Goal: Transaction & Acquisition: Download file/media

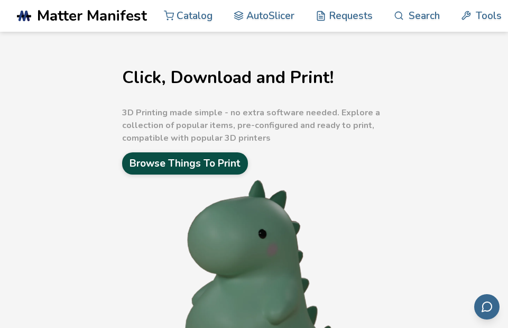
click at [164, 164] on link "Browse Things To Print" at bounding box center [185, 163] width 126 height 22
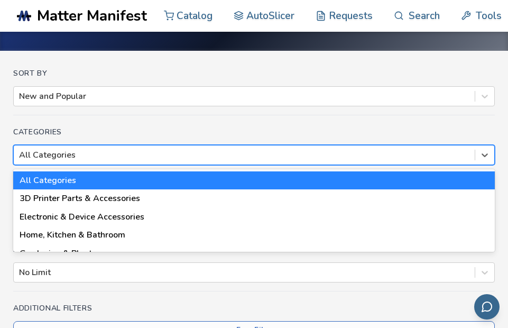
click at [165, 165] on div "18 results available. Use Up and Down to choose options, press Enter to select …" at bounding box center [254, 155] width 482 height 20
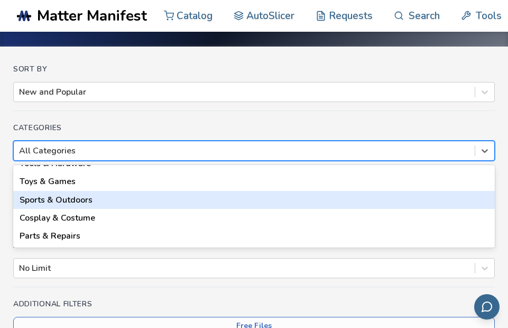
scroll to position [159, 0]
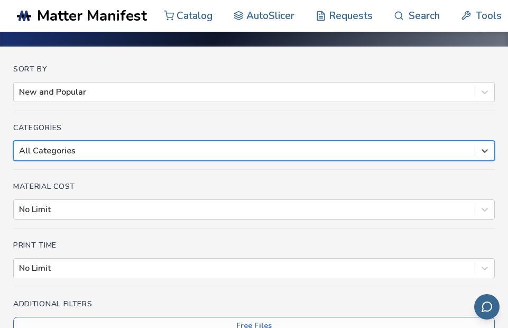
click at [362, 148] on div at bounding box center [244, 151] width 450 height 12
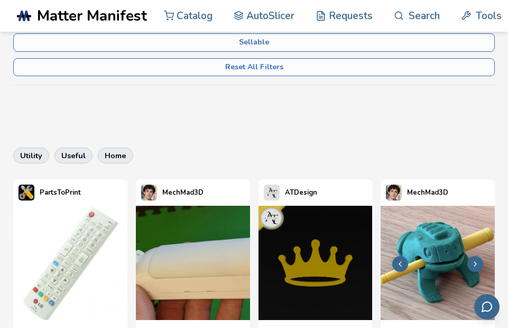
scroll to position [288, 0]
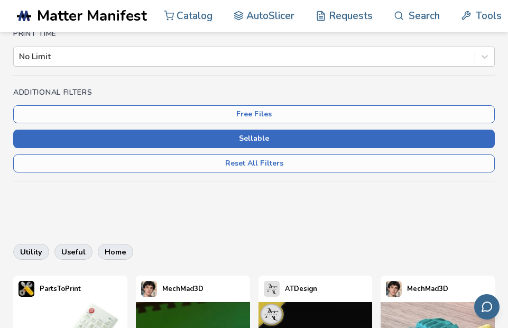
click at [309, 134] on button "Sellable" at bounding box center [254, 138] width 482 height 18
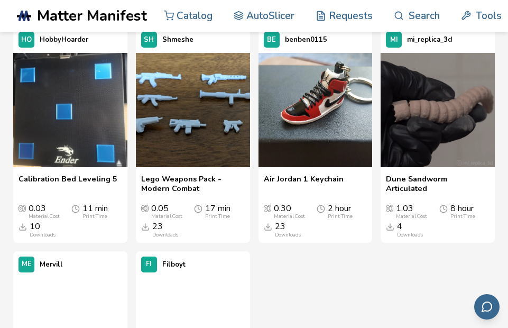
scroll to position [3142, 0]
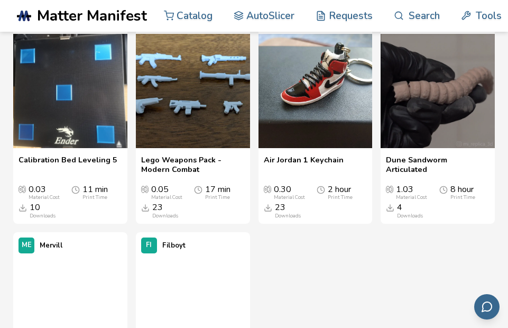
click at [306, 174] on span "Air Jordan 1 Keychain" at bounding box center [304, 164] width 80 height 18
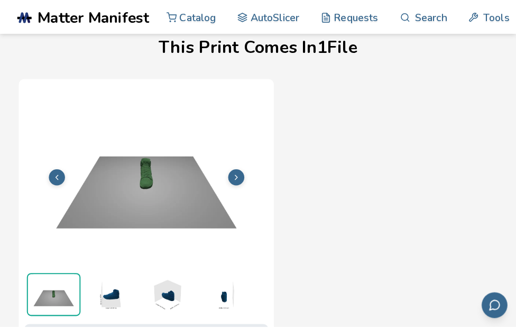
scroll to position [530, 0]
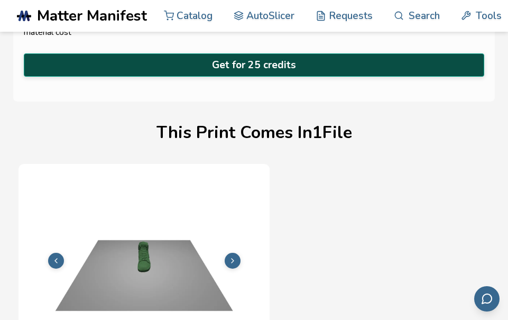
click at [308, 64] on button "Get for 25 credits" at bounding box center [254, 64] width 460 height 23
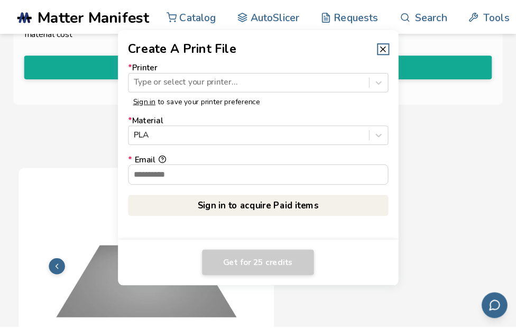
scroll to position [0, 0]
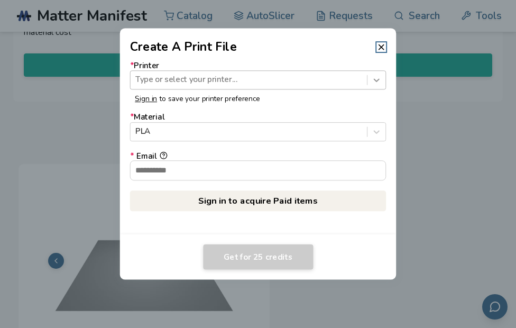
click at [372, 78] on icon at bounding box center [377, 80] width 10 height 10
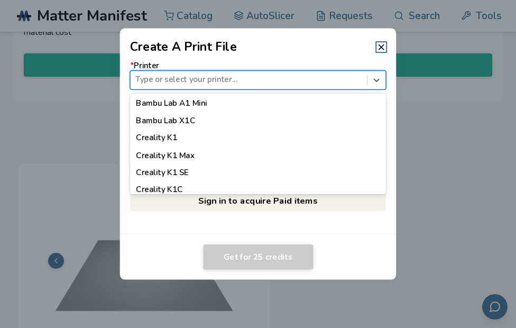
scroll to position [370, 0]
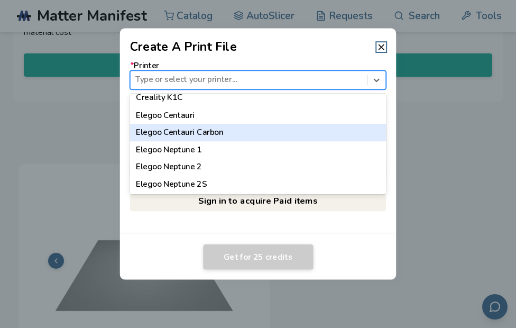
click at [208, 136] on div "Elegoo Centauri Carbon" at bounding box center [258, 132] width 256 height 17
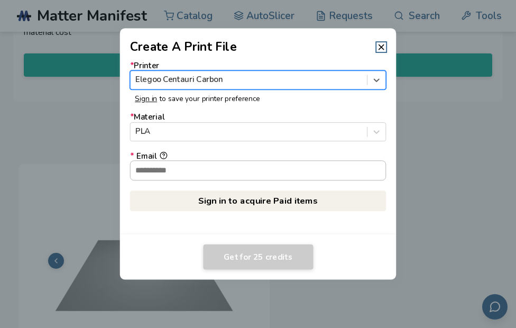
click at [195, 173] on input "* Email" at bounding box center [258, 170] width 255 height 19
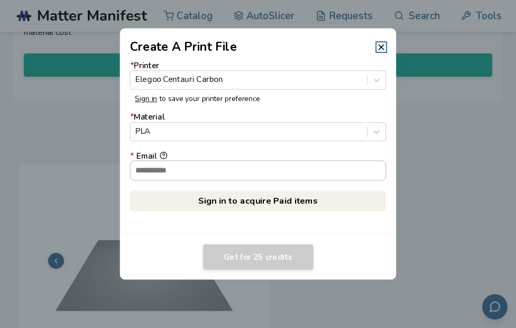
click at [195, 173] on input "* Email" at bounding box center [258, 170] width 255 height 19
type input "**********"
click at [292, 203] on link "Sign in to acquire Paid items" at bounding box center [258, 201] width 256 height 20
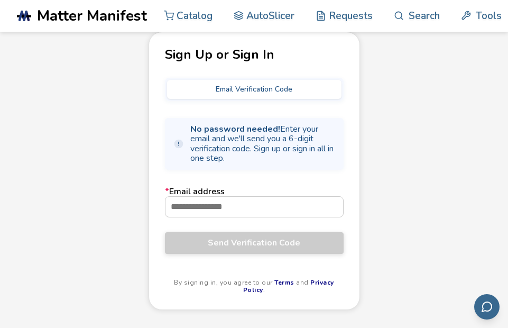
scroll to position [106, 0]
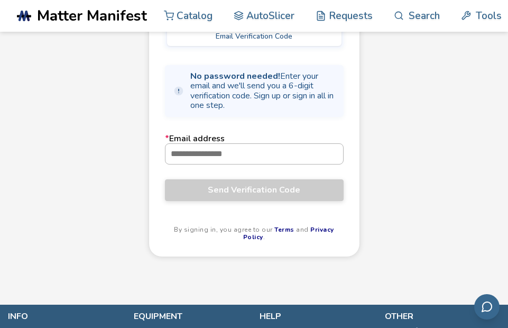
click at [237, 156] on input "* Email address" at bounding box center [254, 154] width 178 height 20
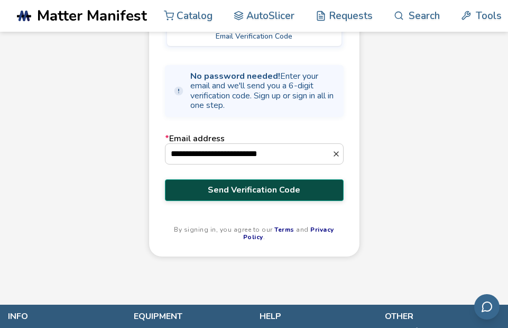
type input "**********"
click at [252, 189] on span "Send Verification Code" at bounding box center [254, 190] width 163 height 10
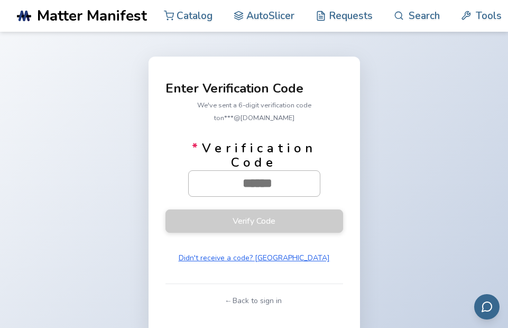
click at [264, 179] on input "* Verification Code" at bounding box center [257, 183] width 137 height 25
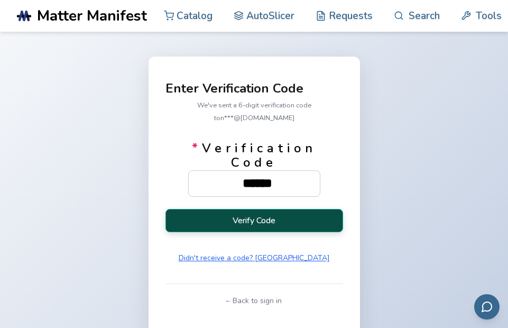
type input "******"
click at [237, 220] on button "Verify Code" at bounding box center [254, 220] width 178 height 23
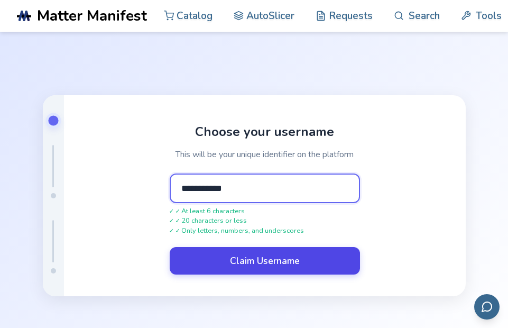
type input "**********"
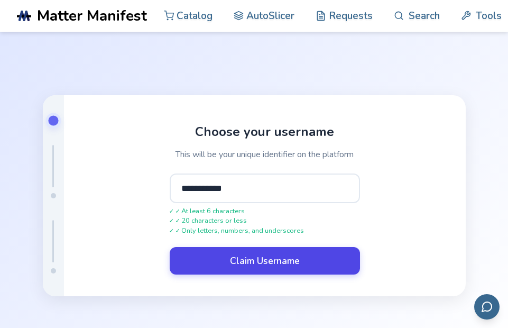
click at [285, 255] on button "Claim Username" at bounding box center [265, 260] width 190 height 27
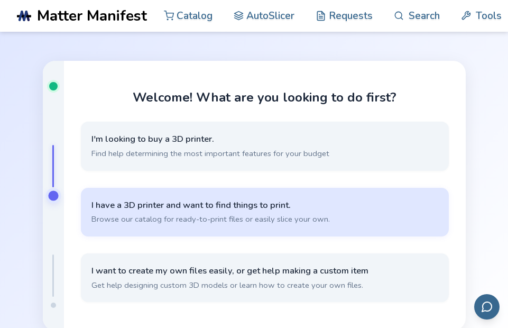
click at [264, 205] on span "I have a 3D printer and want to find things to print." at bounding box center [264, 205] width 347 height 12
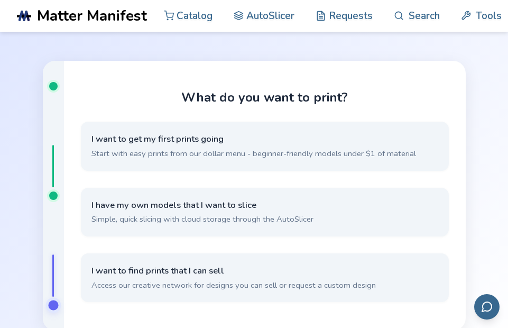
scroll to position [53, 0]
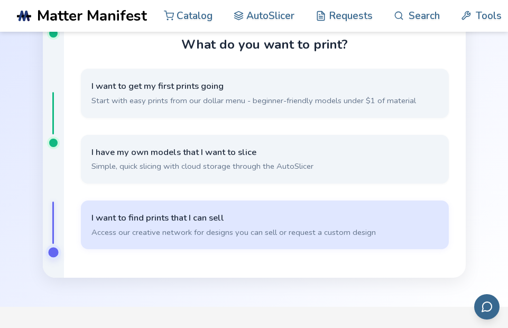
click at [210, 218] on span "I want to find prints that I can sell" at bounding box center [264, 218] width 347 height 12
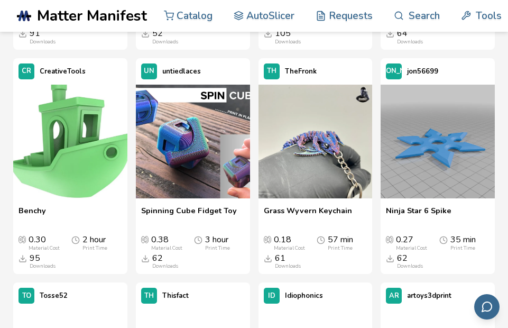
scroll to position [740, 0]
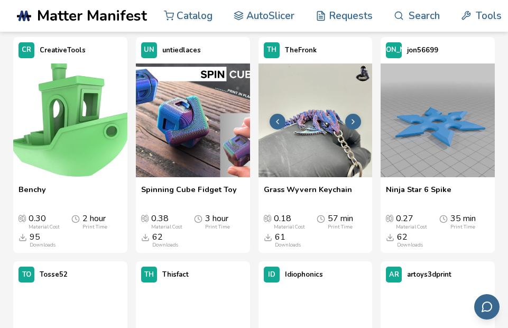
click at [327, 177] on img at bounding box center [315, 120] width 114 height 114
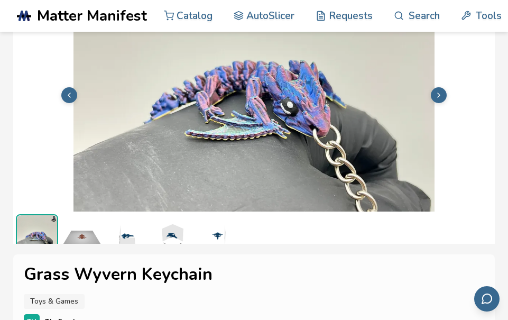
scroll to position [2, 0]
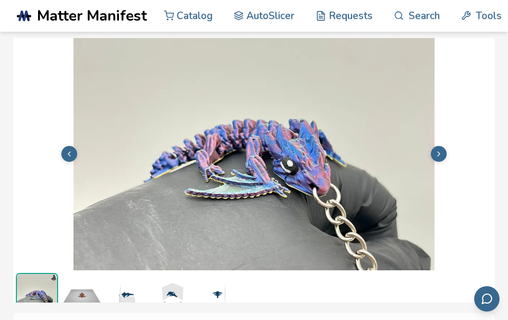
click at [437, 153] on icon at bounding box center [438, 154] width 8 height 8
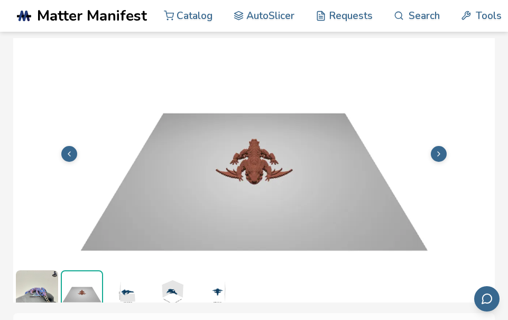
click at [437, 153] on icon at bounding box center [438, 154] width 8 height 8
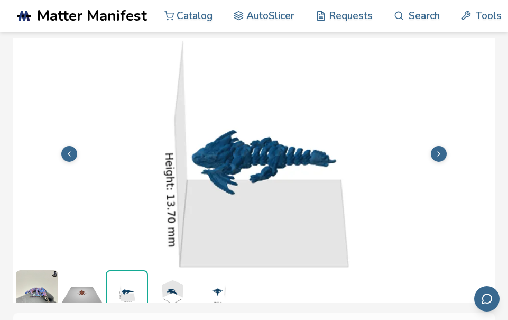
click at [437, 153] on icon at bounding box center [438, 154] width 8 height 8
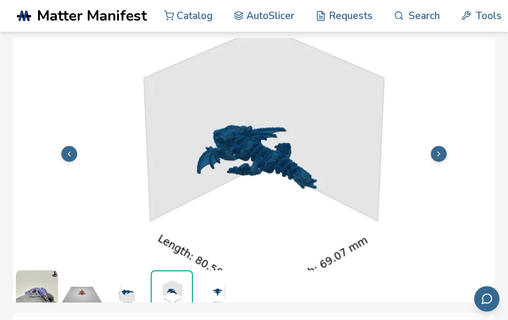
click at [437, 153] on icon at bounding box center [438, 154] width 8 height 8
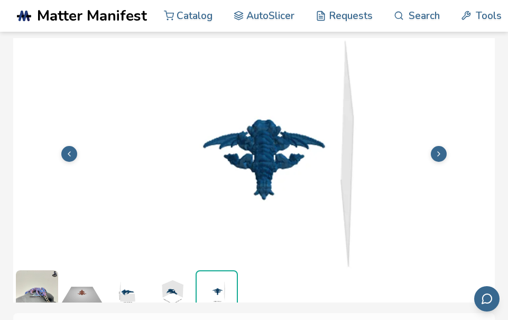
click at [437, 153] on icon at bounding box center [438, 154] width 8 height 8
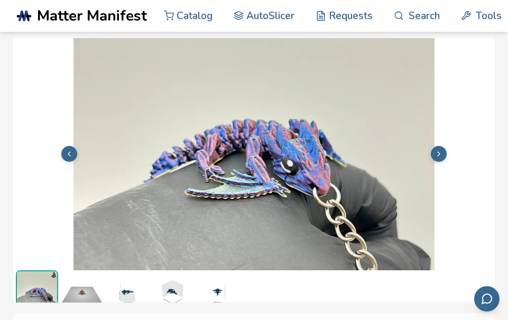
scroll to position [4, 0]
click at [437, 153] on icon at bounding box center [438, 154] width 8 height 8
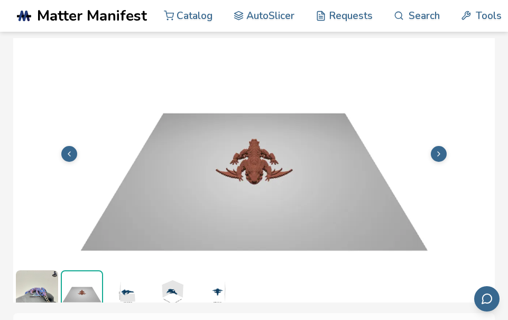
click at [437, 153] on icon at bounding box center [438, 154] width 8 height 8
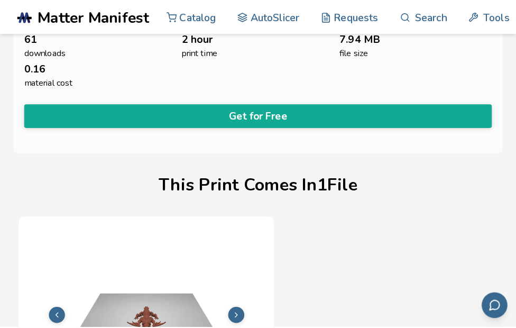
scroll to position [477, 0]
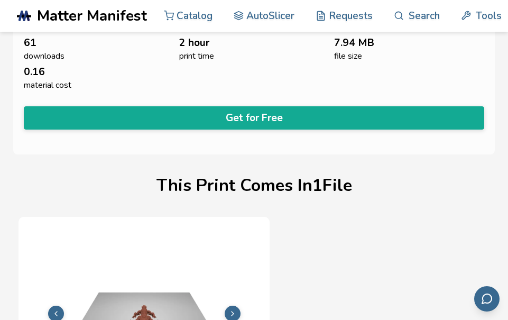
click at [298, 116] on button "Get for Free" at bounding box center [254, 117] width 460 height 23
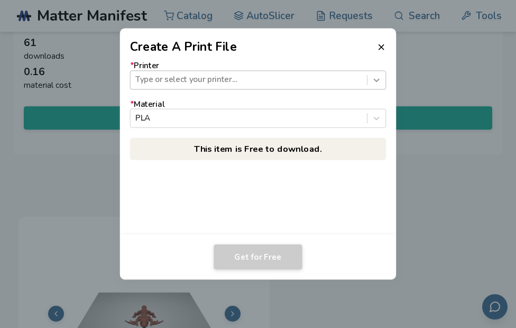
click at [375, 81] on icon at bounding box center [377, 79] width 6 height 3
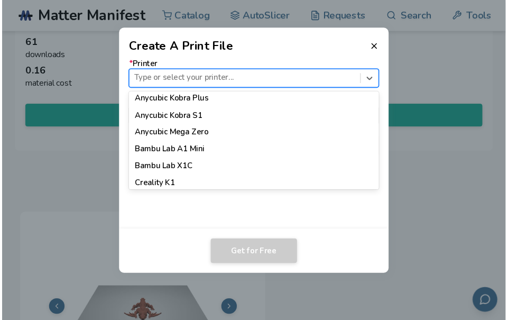
scroll to position [317, 0]
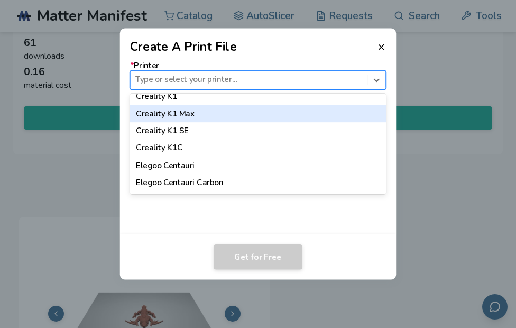
click at [193, 114] on div "Creality K1 Max" at bounding box center [258, 113] width 256 height 17
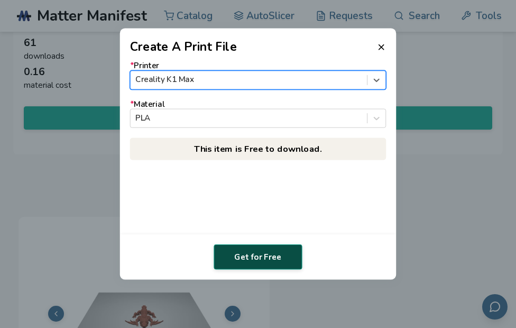
click at [266, 260] on button "Get for Free" at bounding box center [258, 256] width 88 height 25
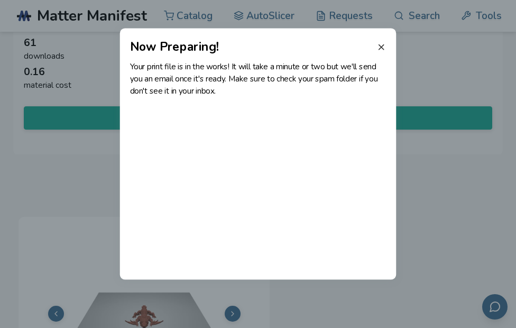
click at [384, 45] on icon at bounding box center [381, 47] width 10 height 10
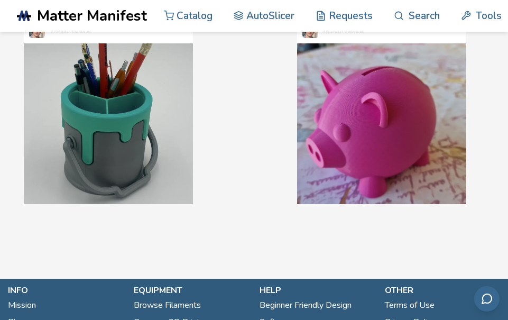
scroll to position [2010, 0]
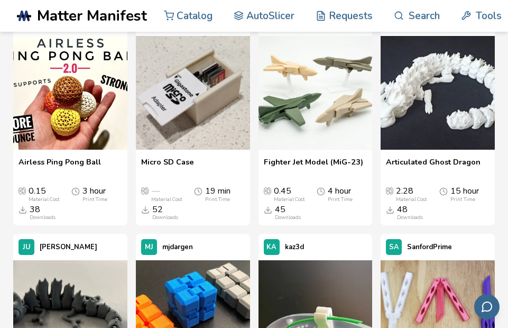
scroll to position [1216, 0]
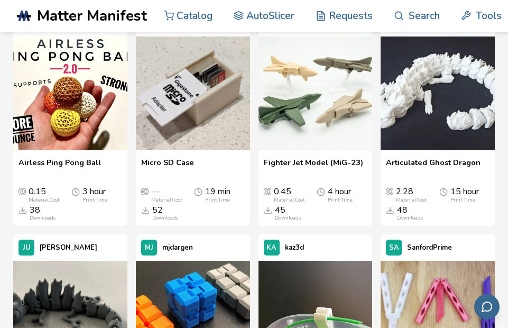
click at [165, 161] on span "Micro SD Case" at bounding box center [167, 167] width 53 height 18
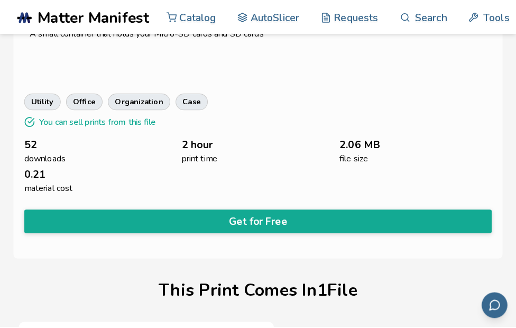
scroll to position [372, 0]
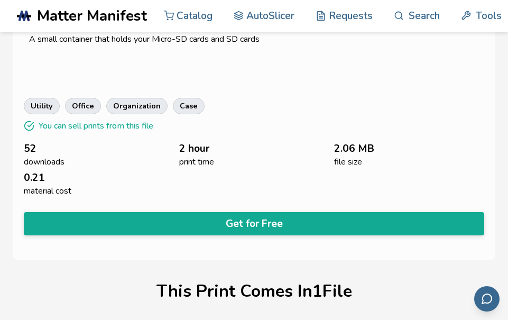
click at [270, 220] on button "Get for Free" at bounding box center [254, 223] width 460 height 23
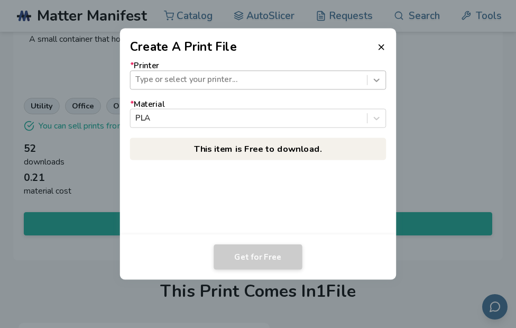
click at [375, 79] on icon at bounding box center [377, 80] width 10 height 10
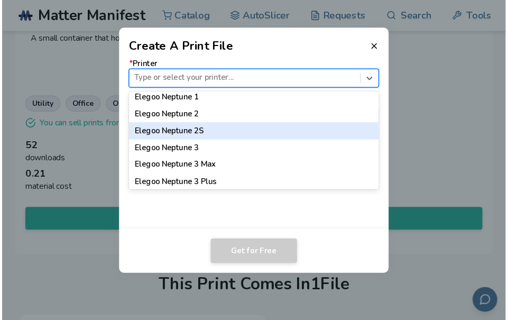
scroll to position [370, 0]
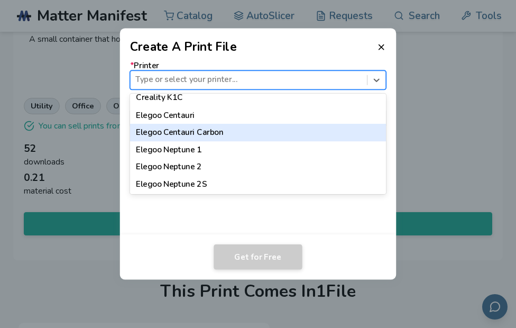
click at [212, 133] on div "Elegoo Centauri Carbon" at bounding box center [258, 132] width 256 height 17
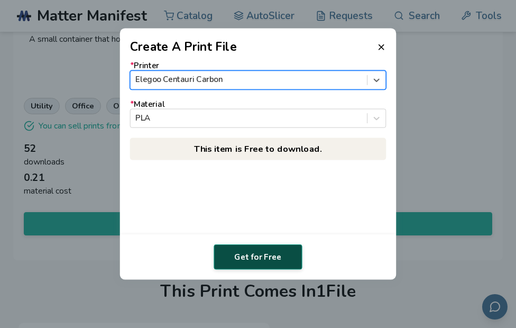
click at [269, 261] on button "Get for Free" at bounding box center [258, 256] width 88 height 25
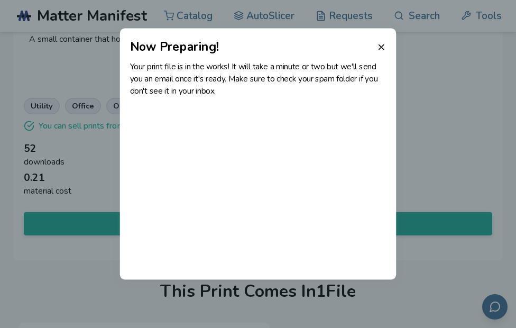
click at [378, 47] on icon at bounding box center [381, 47] width 10 height 10
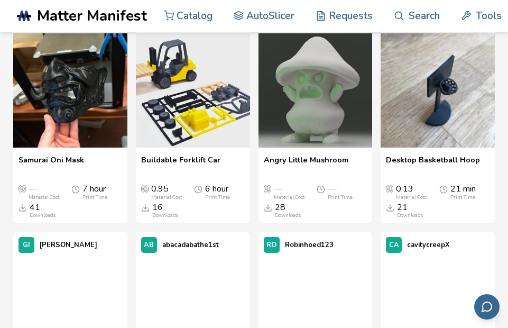
scroll to position [2795, 0]
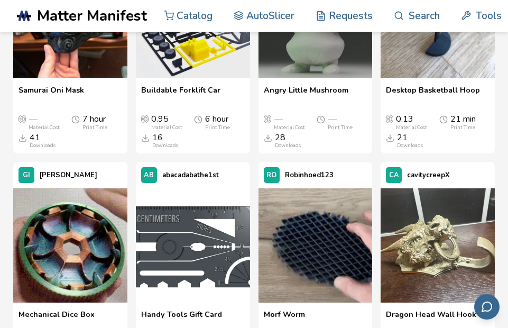
click at [203, 104] on span "Buildable Forklift Car" at bounding box center [180, 95] width 79 height 18
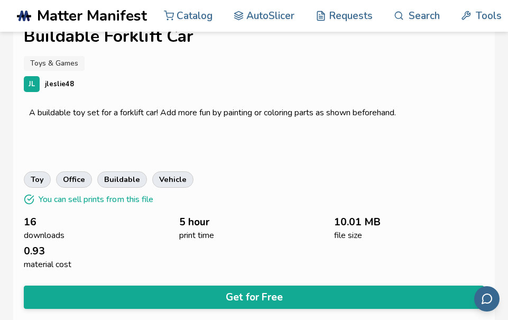
scroll to position [317, 0]
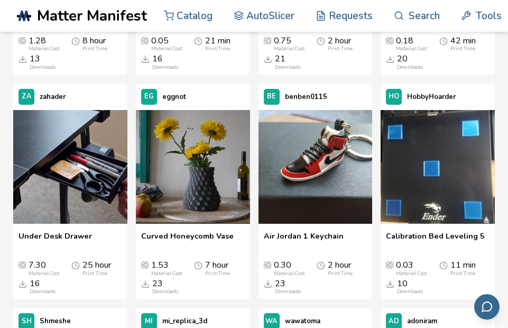
scroll to position [4539, 0]
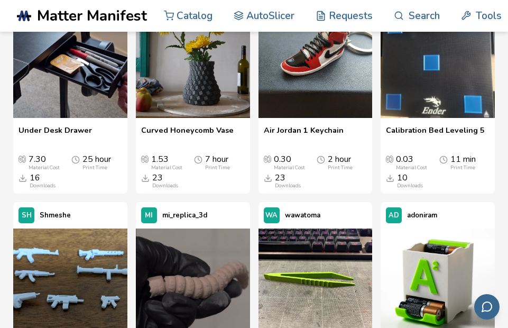
click at [319, 144] on span "Air Jordan 1 Keychain" at bounding box center [304, 135] width 80 height 18
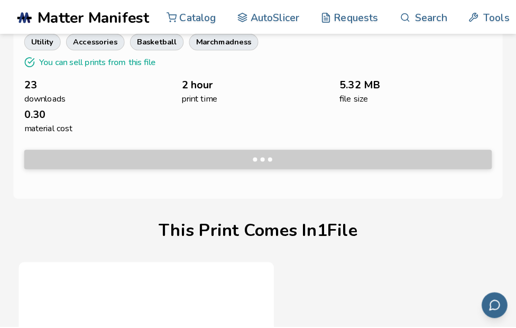
scroll to position [477, 0]
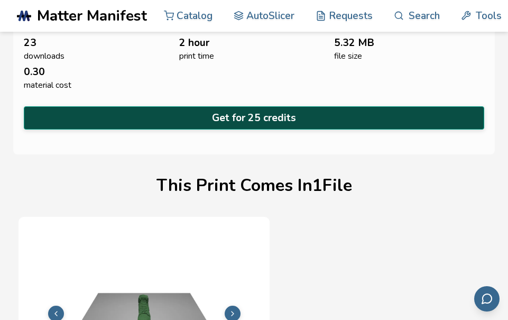
click at [284, 116] on button "Get for 25 credits" at bounding box center [254, 117] width 460 height 23
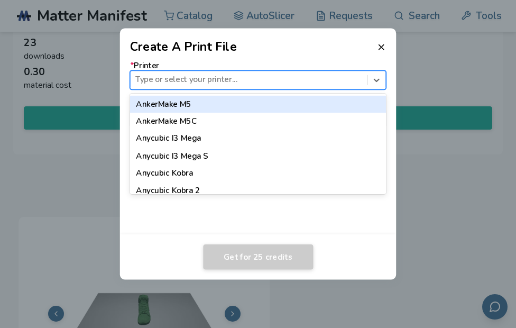
click at [268, 81] on div at bounding box center [248, 79] width 226 height 11
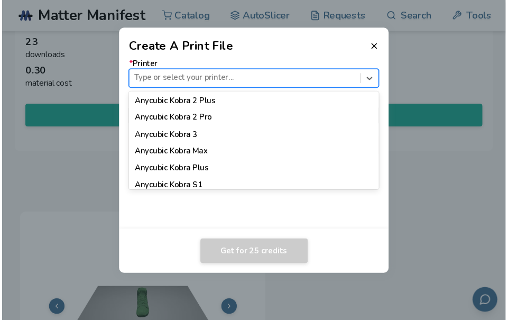
scroll to position [264, 0]
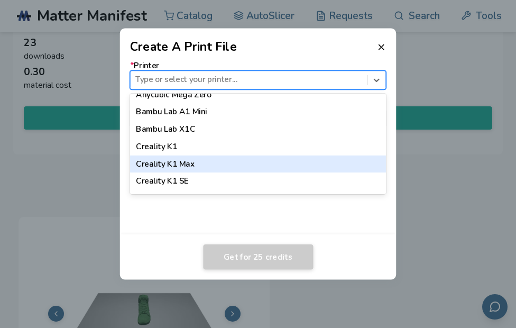
click at [188, 165] on div "Creality K1 Max" at bounding box center [258, 163] width 256 height 17
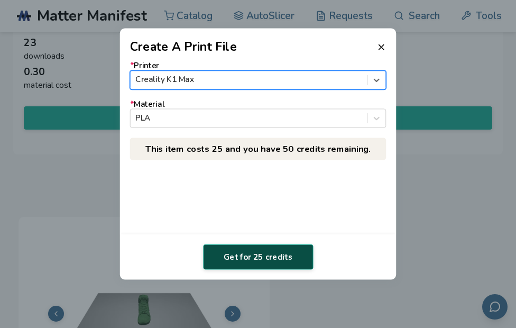
click at [248, 261] on button "Get for 25 credits" at bounding box center [258, 256] width 110 height 25
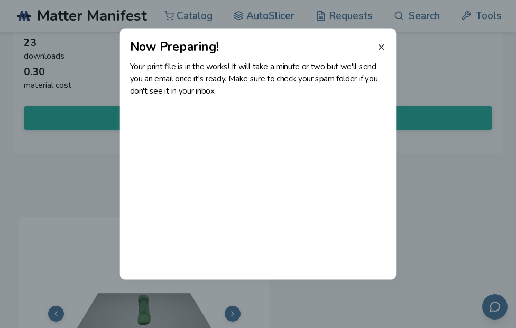
click at [383, 45] on line at bounding box center [381, 47] width 5 height 5
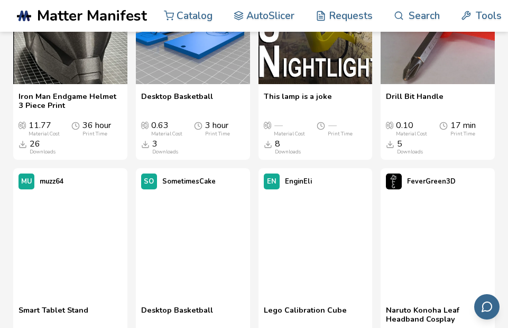
scroll to position [7429, 0]
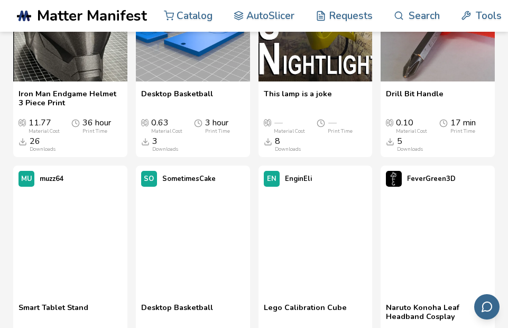
click at [294, 108] on span "This lamp is a joke" at bounding box center [298, 98] width 68 height 18
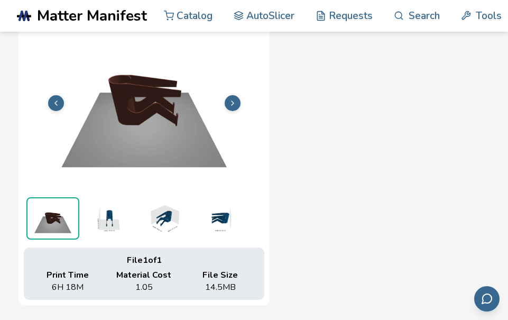
scroll to position [689, 0]
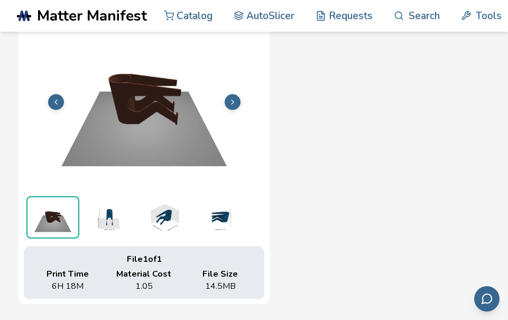
click at [112, 215] on img at bounding box center [108, 217] width 53 height 42
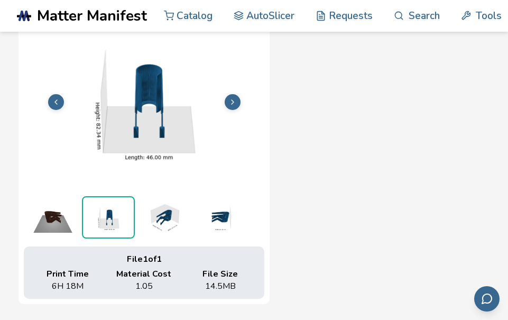
click at [162, 218] on img at bounding box center [163, 217] width 53 height 42
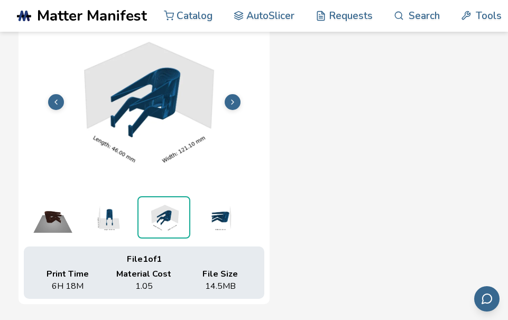
click at [226, 215] on img at bounding box center [219, 217] width 53 height 42
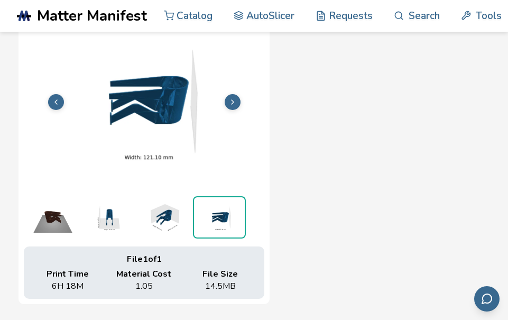
click at [238, 101] on button at bounding box center [233, 102] width 16 height 16
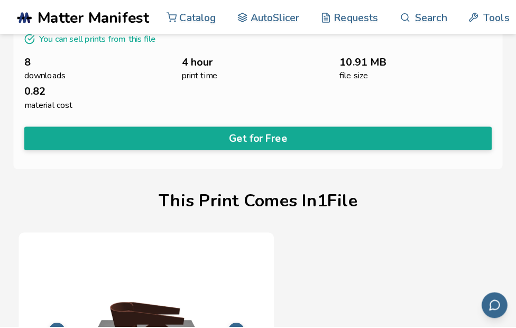
scroll to position [477, 0]
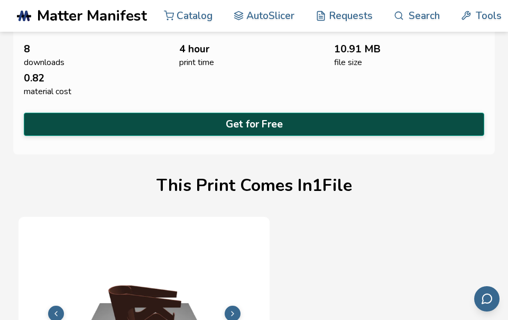
click at [284, 123] on button "Get for Free" at bounding box center [254, 124] width 460 height 23
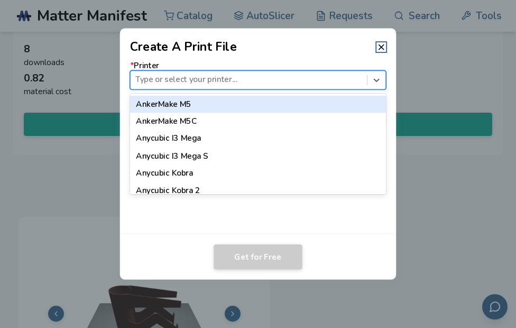
click at [283, 77] on div at bounding box center [248, 79] width 226 height 11
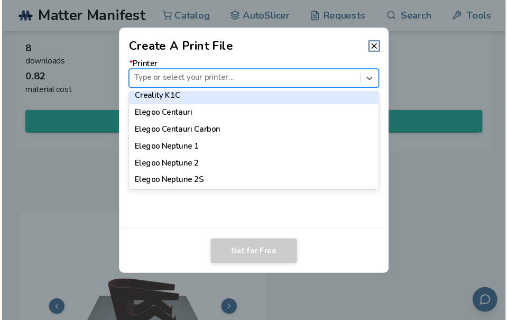
scroll to position [317, 0]
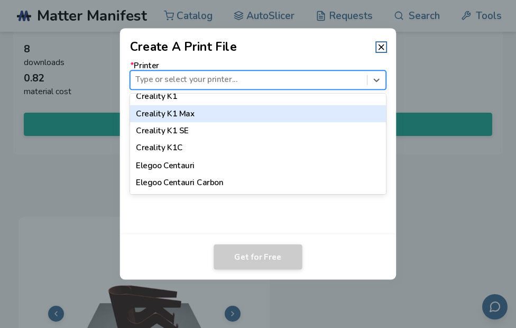
click at [195, 111] on div "Creality K1 Max" at bounding box center [258, 113] width 256 height 17
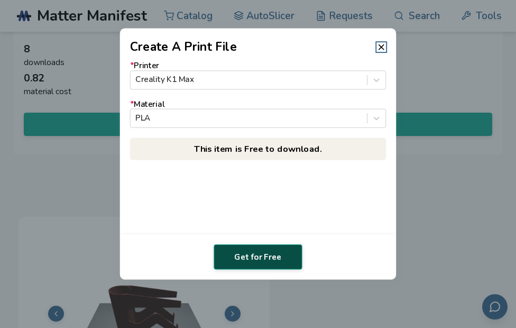
click at [251, 261] on button "Get for Free" at bounding box center [258, 256] width 88 height 25
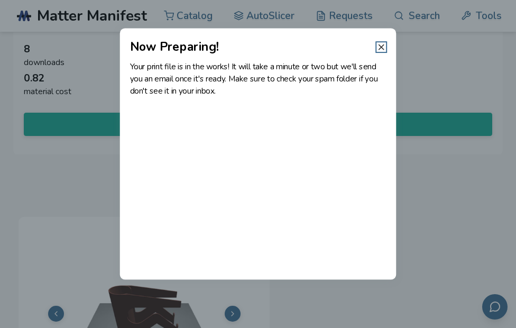
click at [380, 45] on icon at bounding box center [381, 47] width 10 height 10
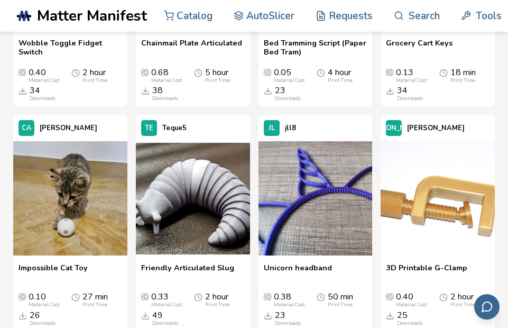
scroll to position [2224, 0]
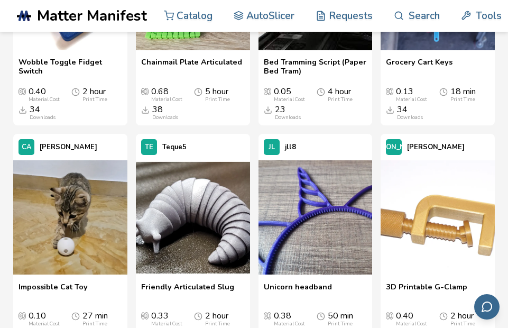
click at [105, 11] on span "Matter Manifest" at bounding box center [92, 15] width 110 height 17
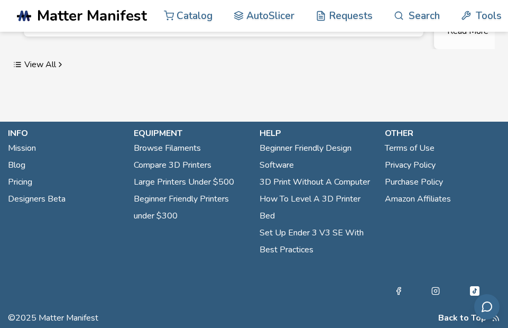
scroll to position [2431, 0]
click at [342, 173] on link "Beginner Friendly Design Software" at bounding box center [317, 157] width 115 height 34
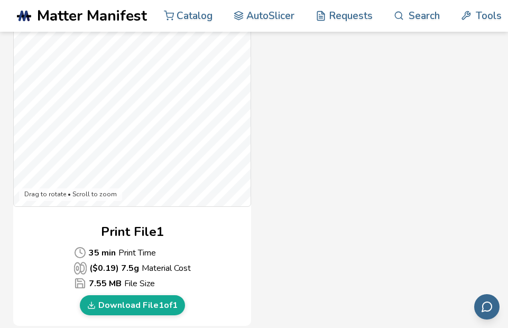
scroll to position [529, 0]
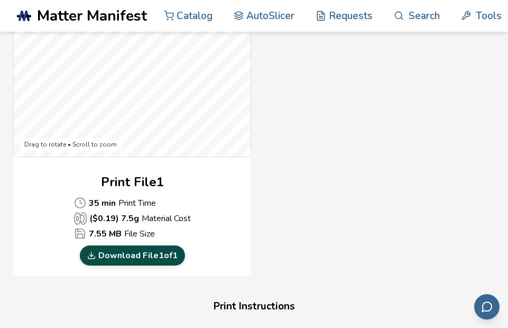
click at [141, 253] on link "Download File 1 of 1" at bounding box center [132, 255] width 105 height 20
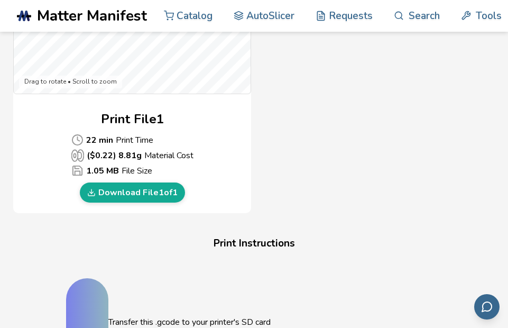
scroll to position [634, 0]
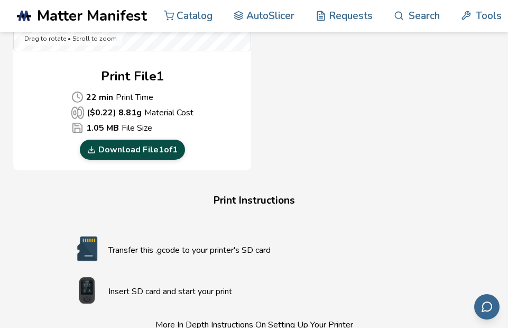
click at [136, 150] on link "Download File 1 of 1" at bounding box center [132, 150] width 105 height 20
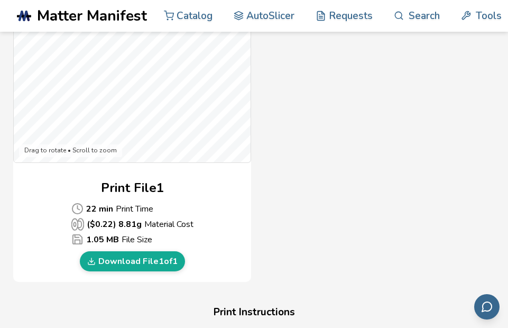
scroll to position [529, 0]
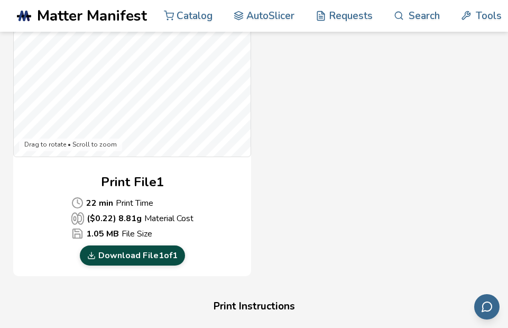
click at [143, 252] on link "Download File 1 of 1" at bounding box center [132, 255] width 105 height 20
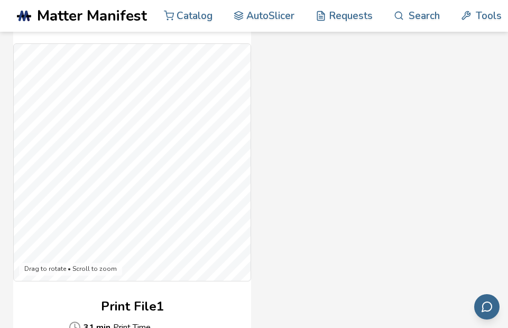
scroll to position [476, 0]
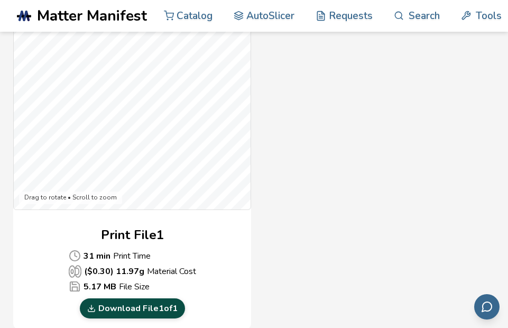
click at [124, 310] on link "Download File 1 of 1" at bounding box center [132, 308] width 105 height 20
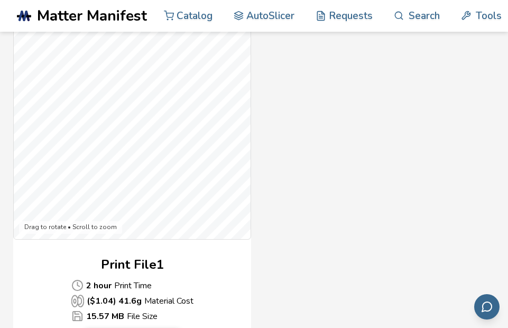
scroll to position [529, 0]
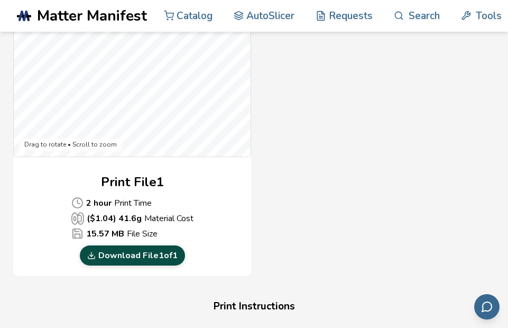
click at [160, 255] on link "Download File 1 of 1" at bounding box center [132, 255] width 105 height 20
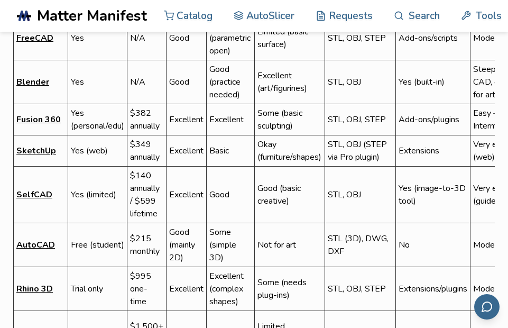
scroll to position [793, 0]
